Goal: Communication & Community: Connect with others

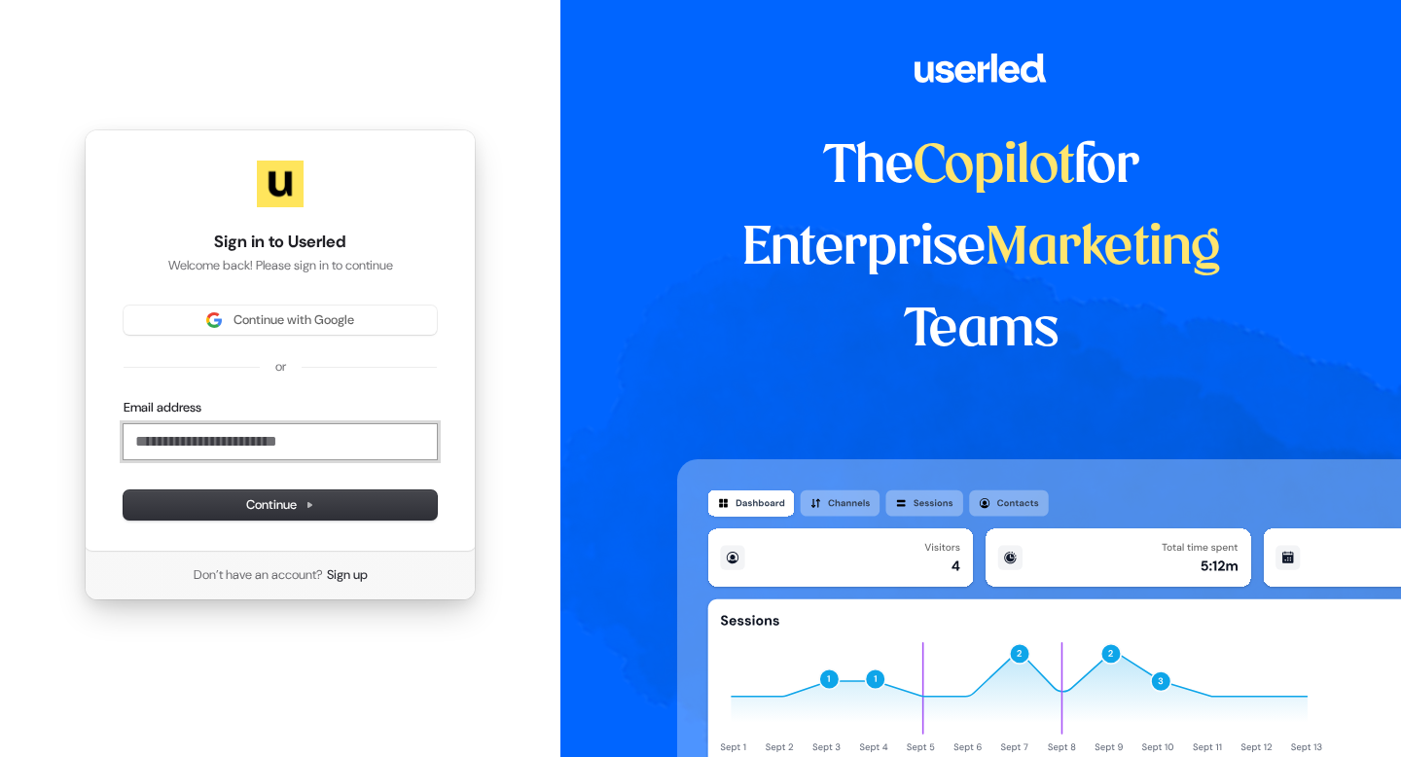
click at [368, 438] on input "Email address" at bounding box center [280, 441] width 313 height 35
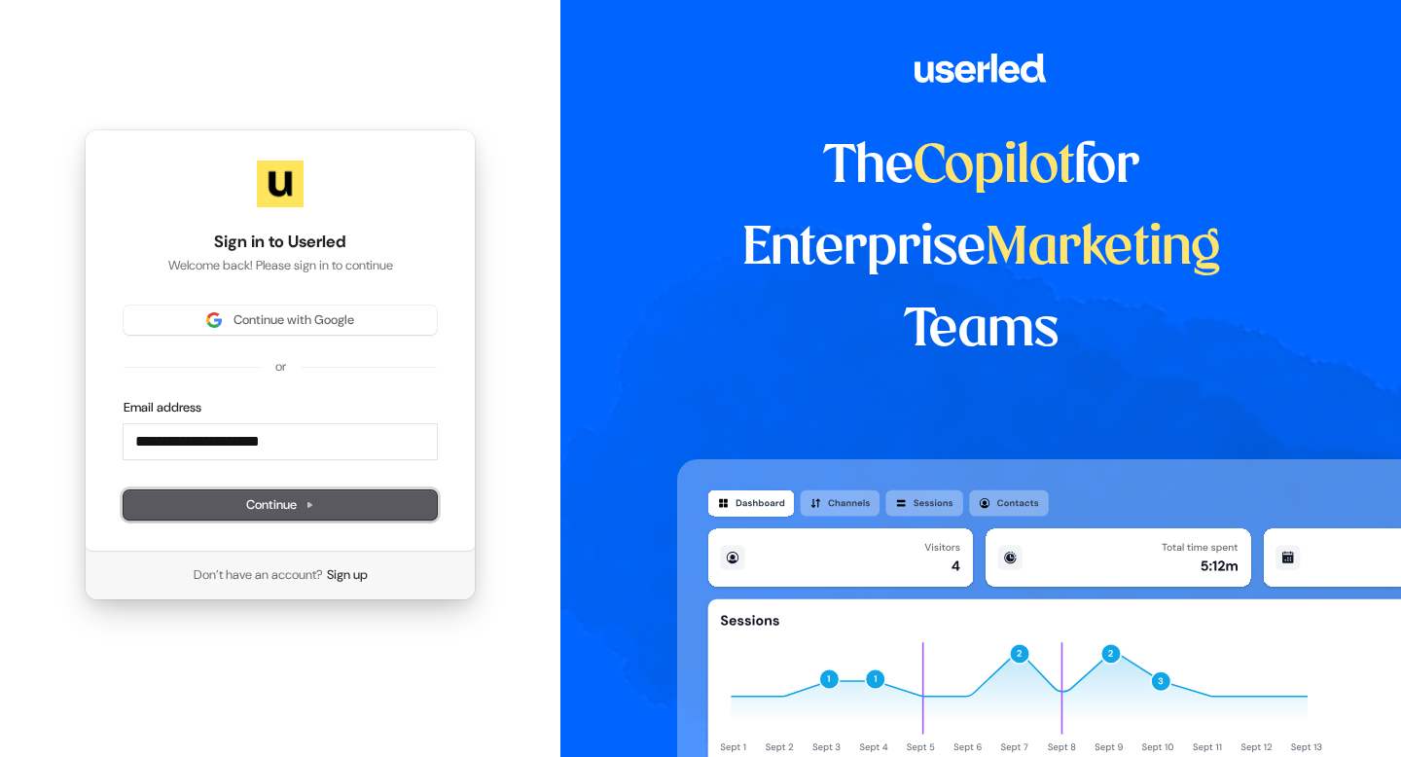
click at [314, 497] on span "Continue" at bounding box center [280, 505] width 68 height 18
type input "**********"
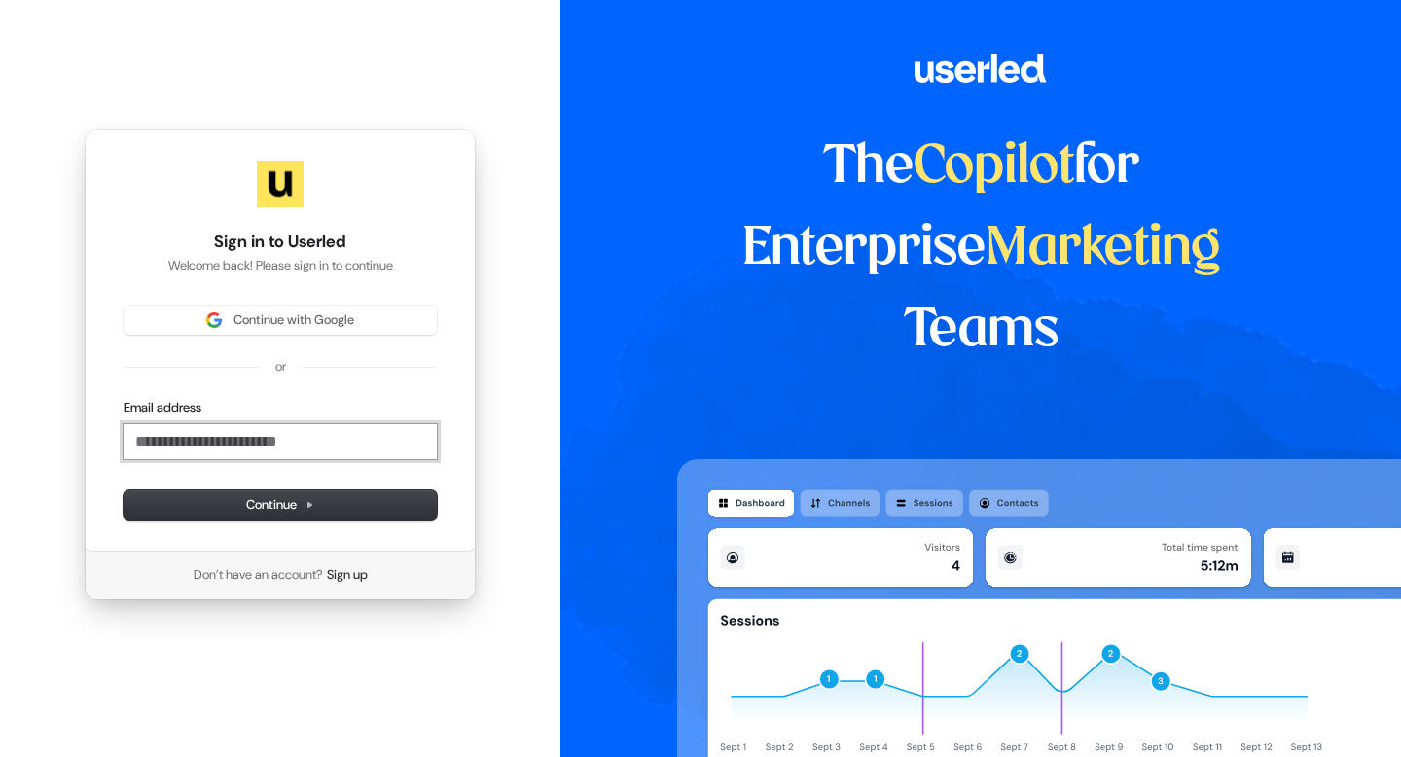
click at [243, 437] on input "Email address" at bounding box center [280, 441] width 313 height 35
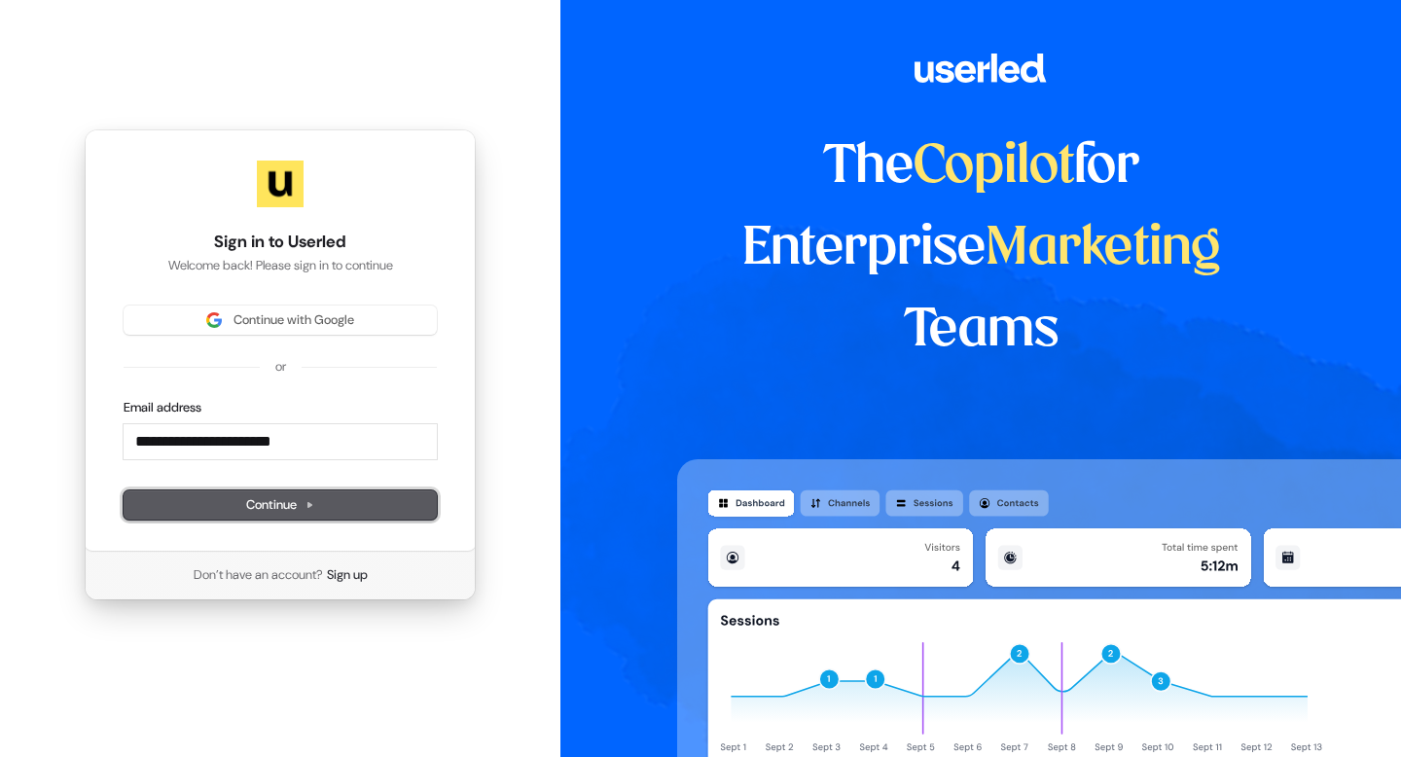
click at [337, 510] on button "Continue" at bounding box center [280, 504] width 313 height 29
type input "**********"
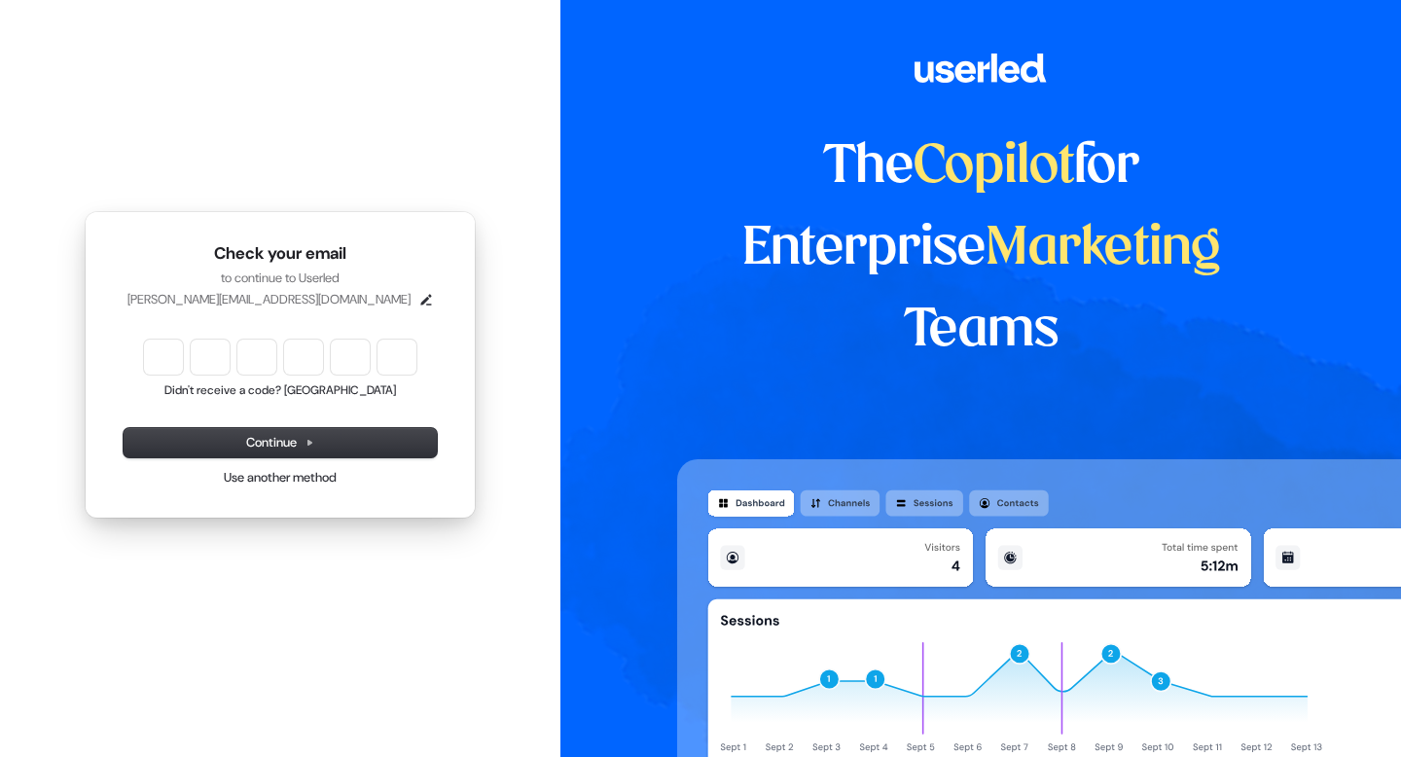
click at [166, 356] on input "Enter verification code" at bounding box center [280, 357] width 272 height 35
type input "******"
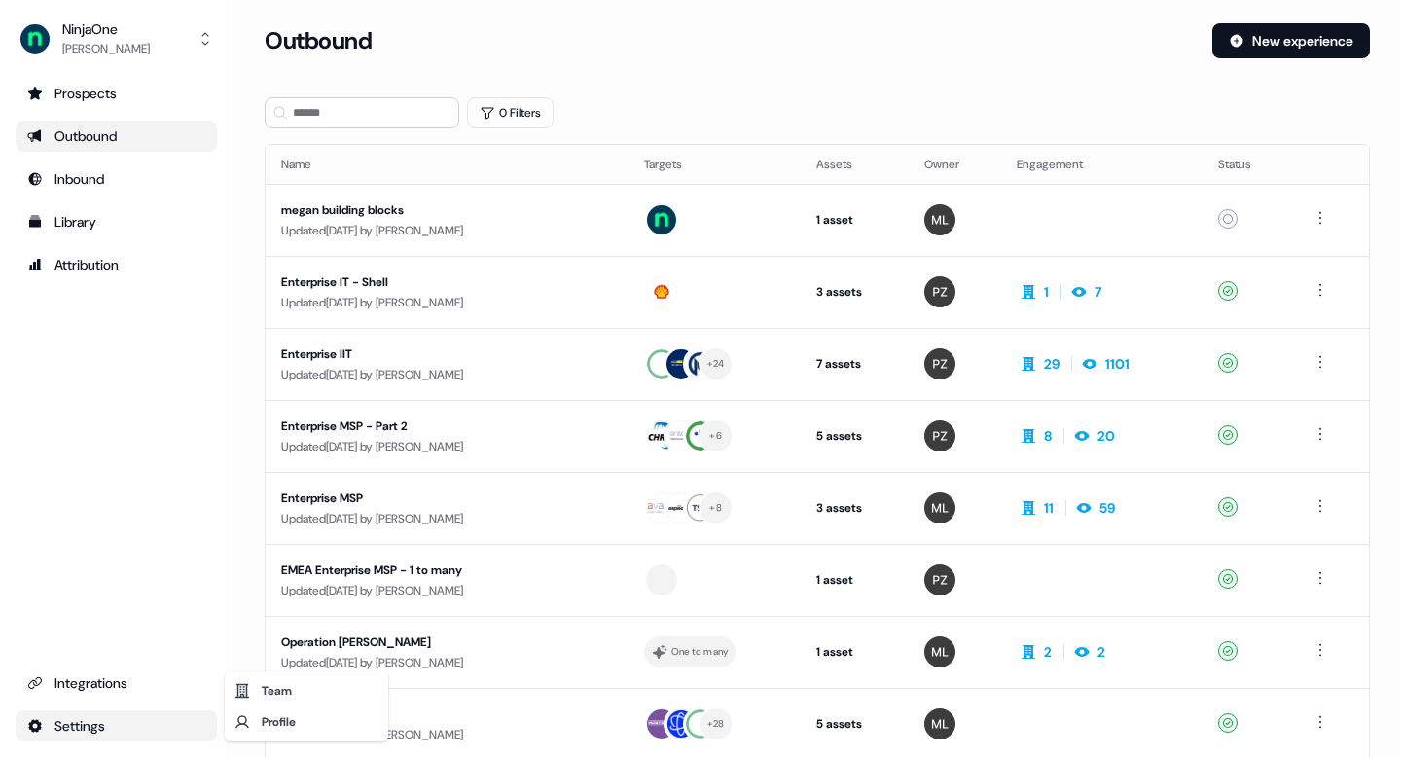
click at [77, 727] on html "For the best experience switch devices to a bigger screen. Go to Userled.io Nin…" at bounding box center [700, 378] width 1401 height 757
click at [277, 697] on div "Team" at bounding box center [307, 690] width 156 height 31
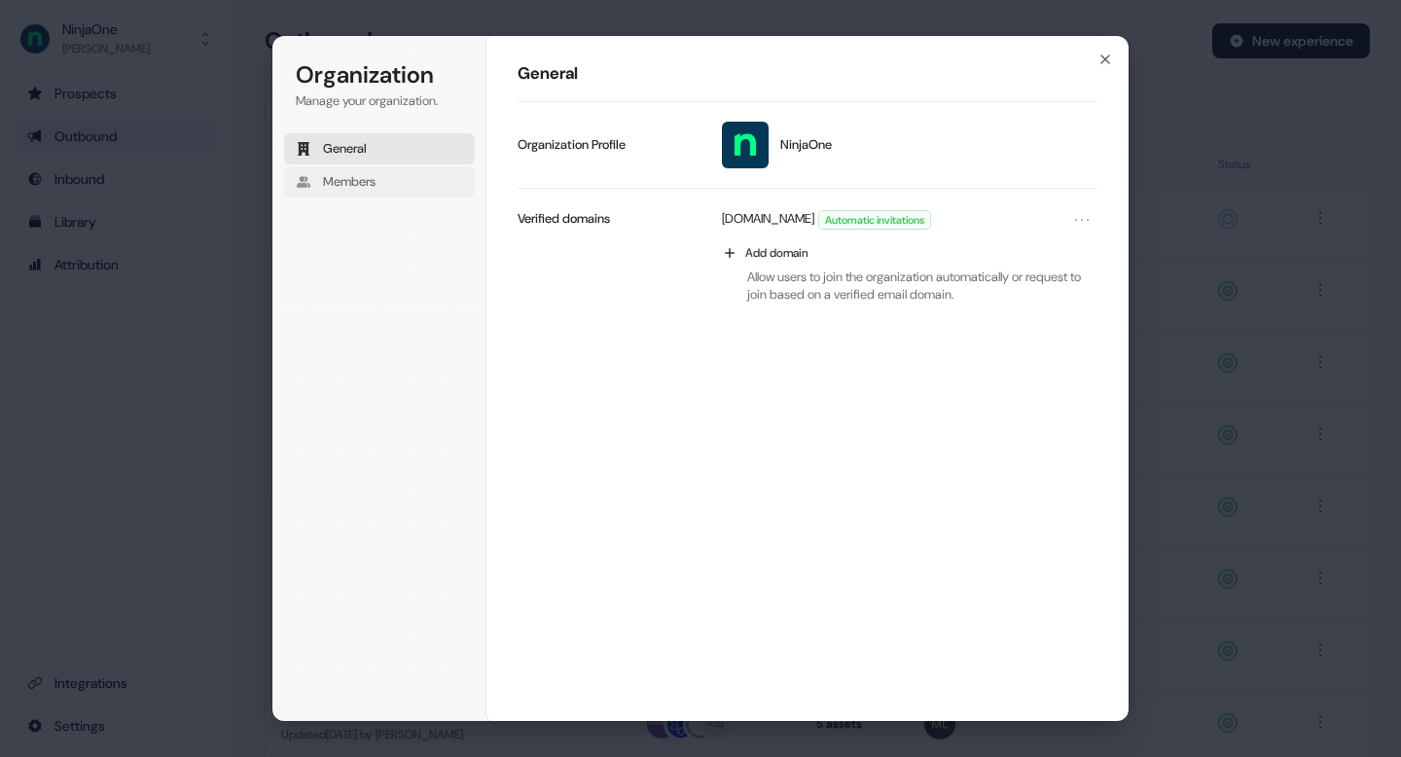
click at [380, 196] on button "Members" at bounding box center [379, 181] width 191 height 31
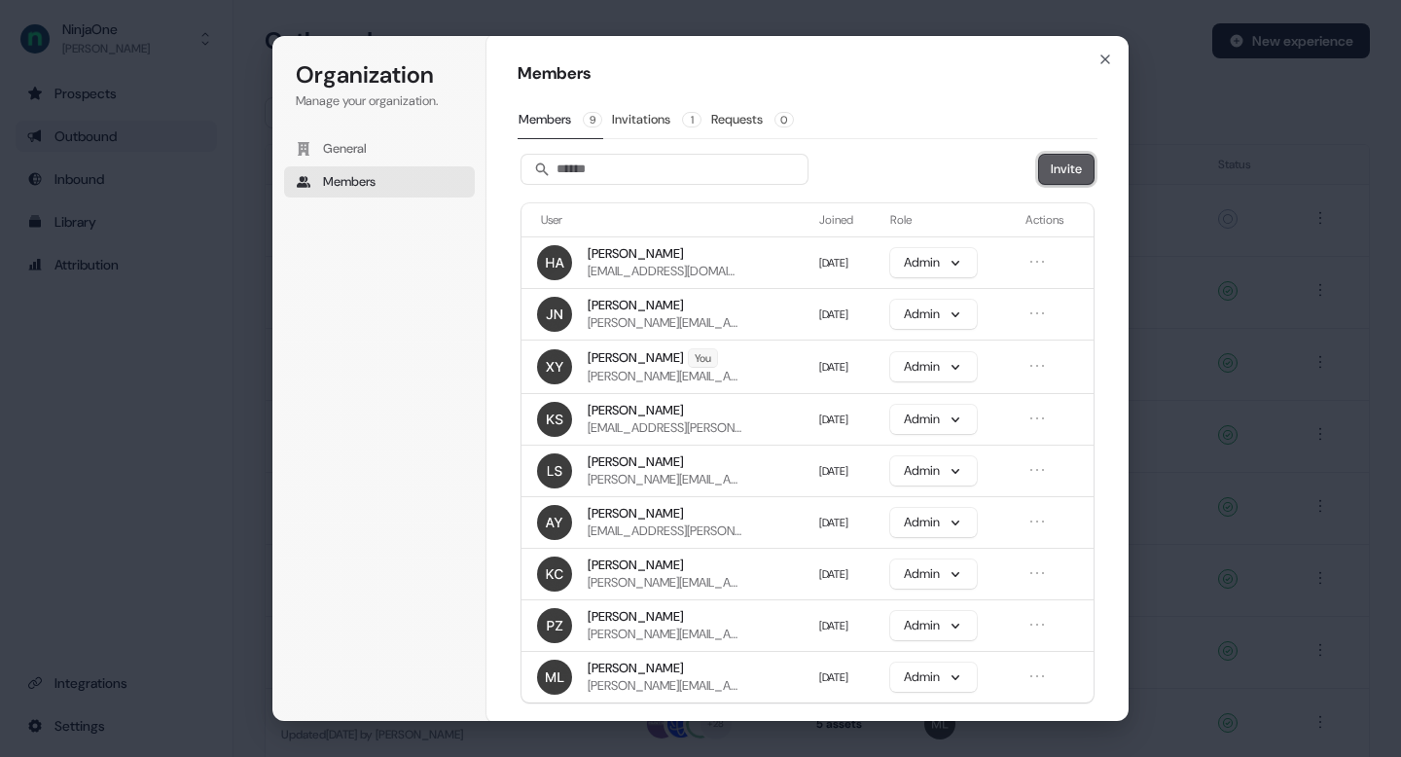
click at [1063, 174] on button "Invite" at bounding box center [1066, 169] width 54 height 29
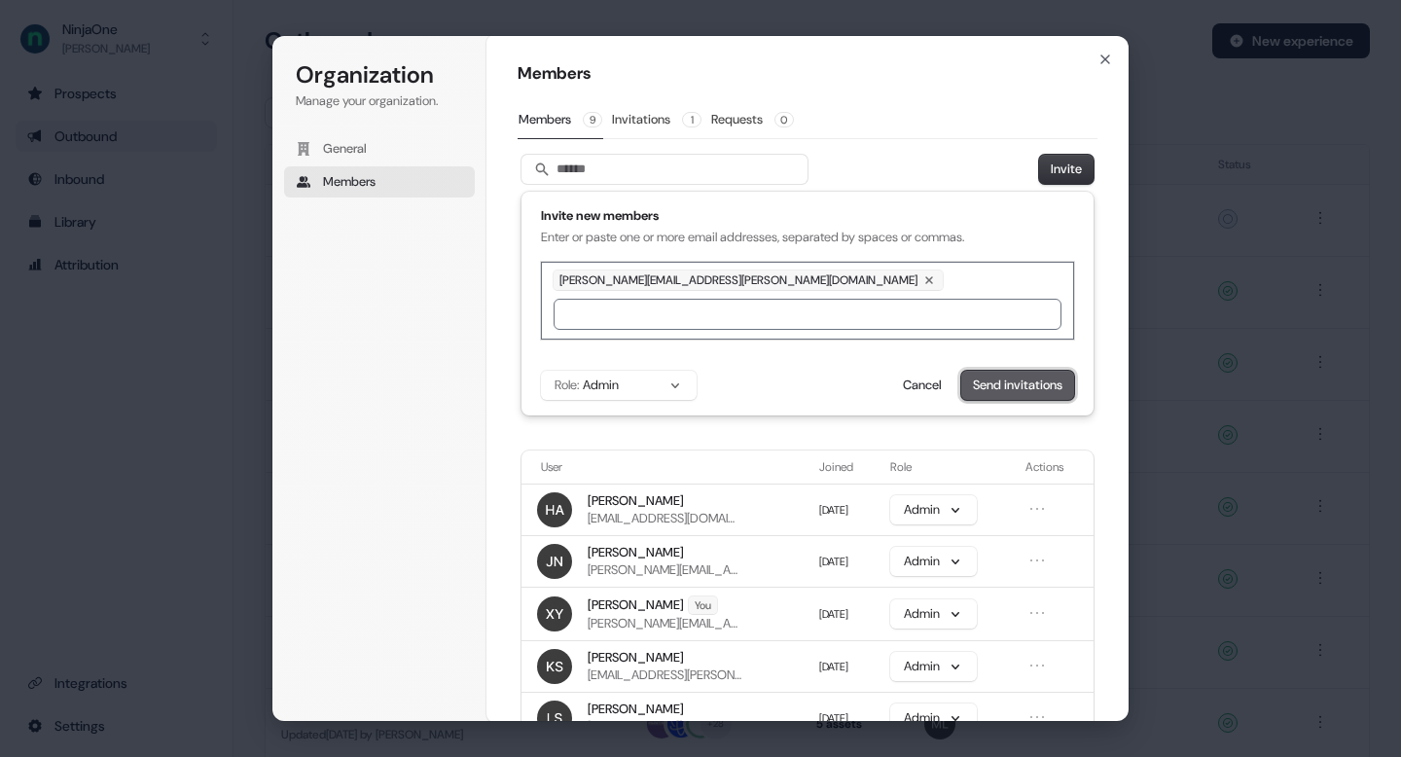
click at [1000, 394] on button "Send invitations" at bounding box center [1017, 385] width 113 height 29
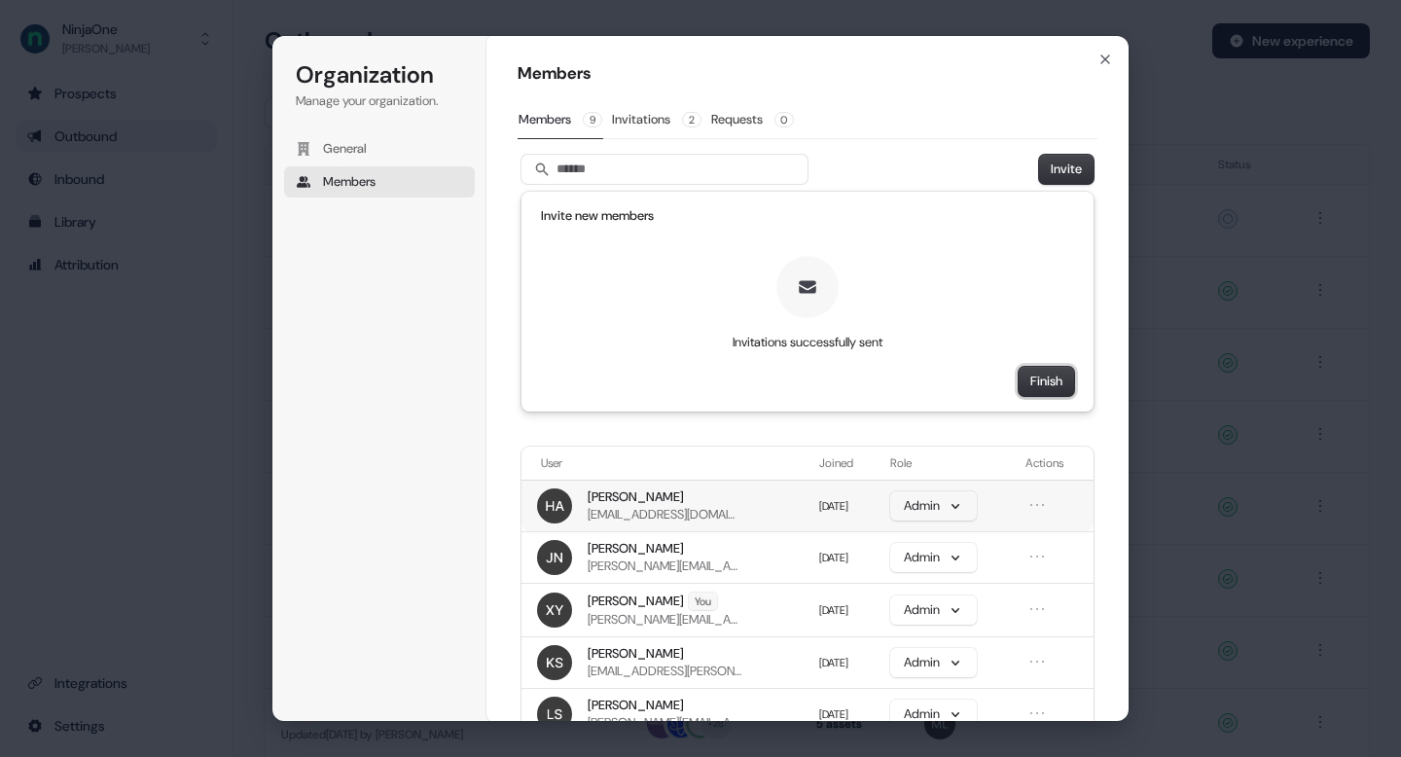
scroll to position [95, 0]
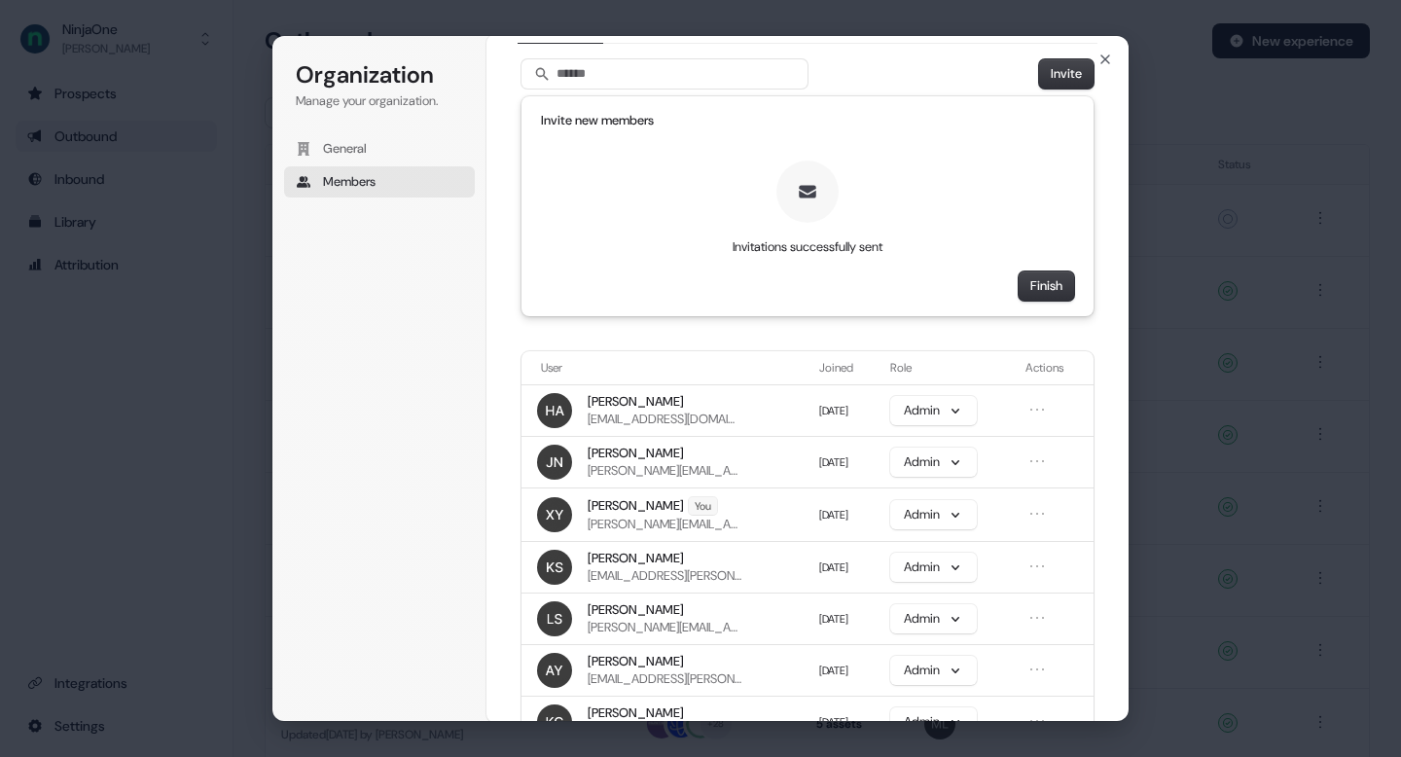
click at [169, 70] on div "Organization Manage your organization. General Members Organization Members Mem…" at bounding box center [700, 378] width 1401 height 757
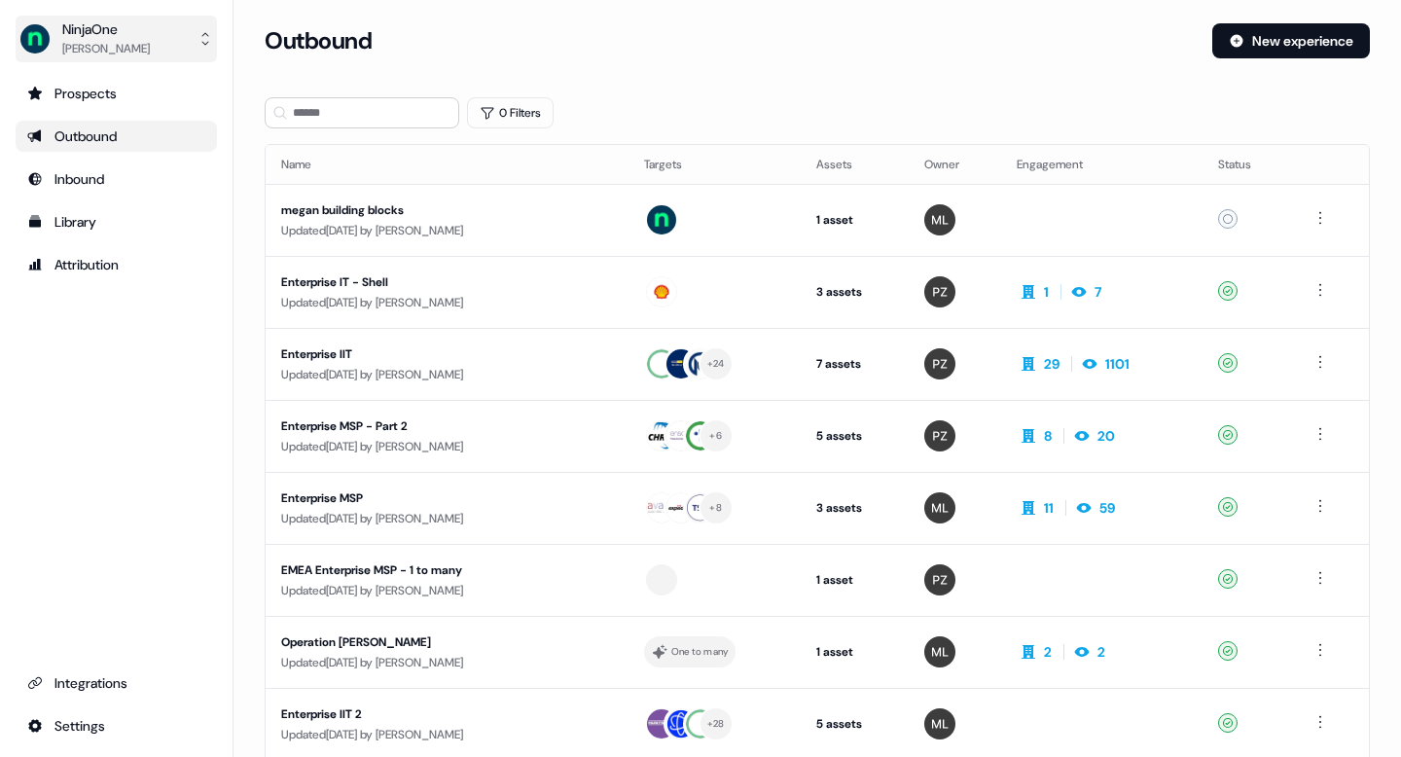
click at [58, 59] on button "NinjaOne Xinrui Yan" at bounding box center [116, 39] width 201 height 47
click at [126, 336] on div "NinjaOne Xinrui Yan Help documentation Feedback Logout Prospects Outbound Inbou…" at bounding box center [116, 378] width 233 height 757
